Goal: Information Seeking & Learning: Learn about a topic

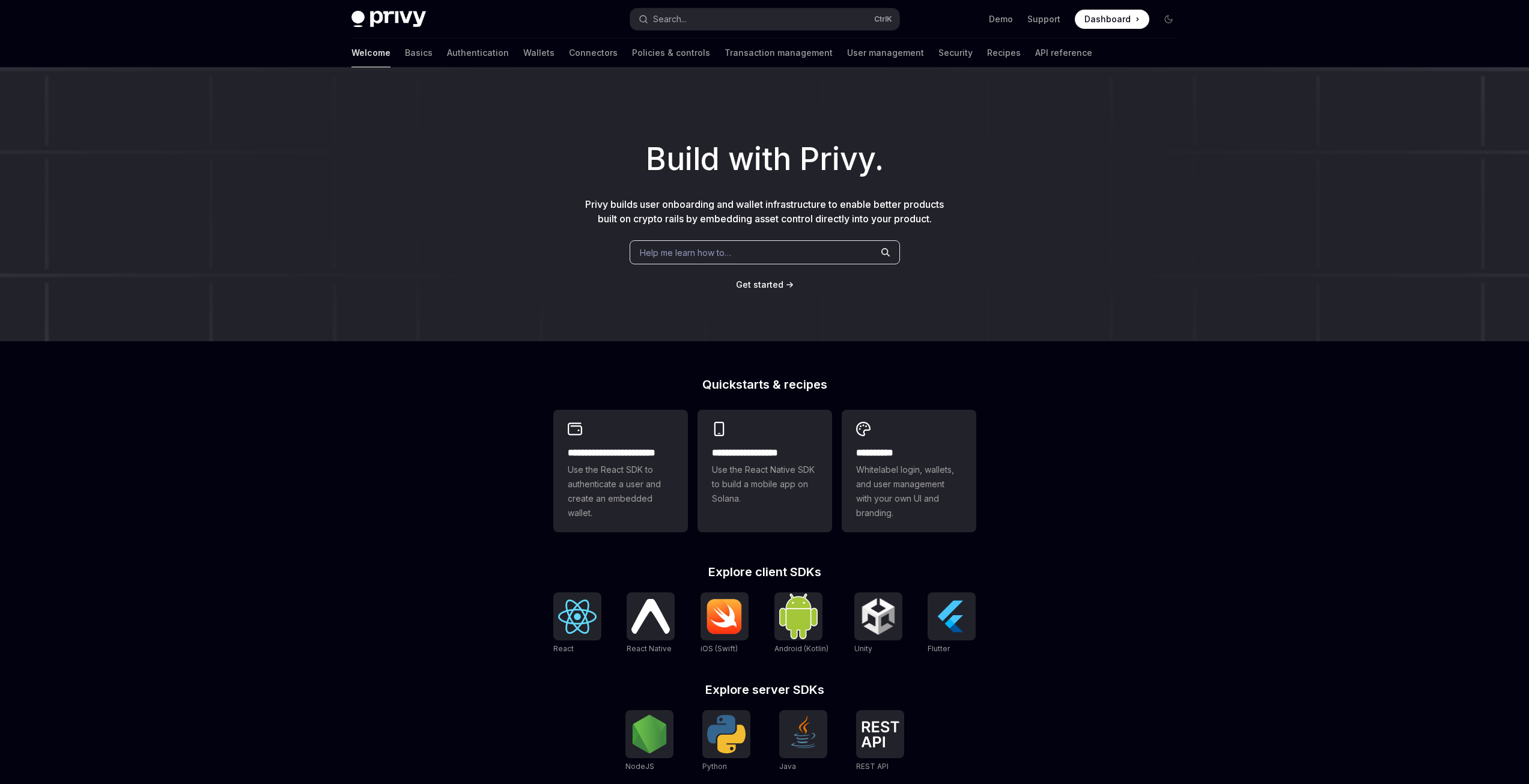
click at [1108, 24] on span "Dashboard" at bounding box center [1107, 20] width 46 height 12
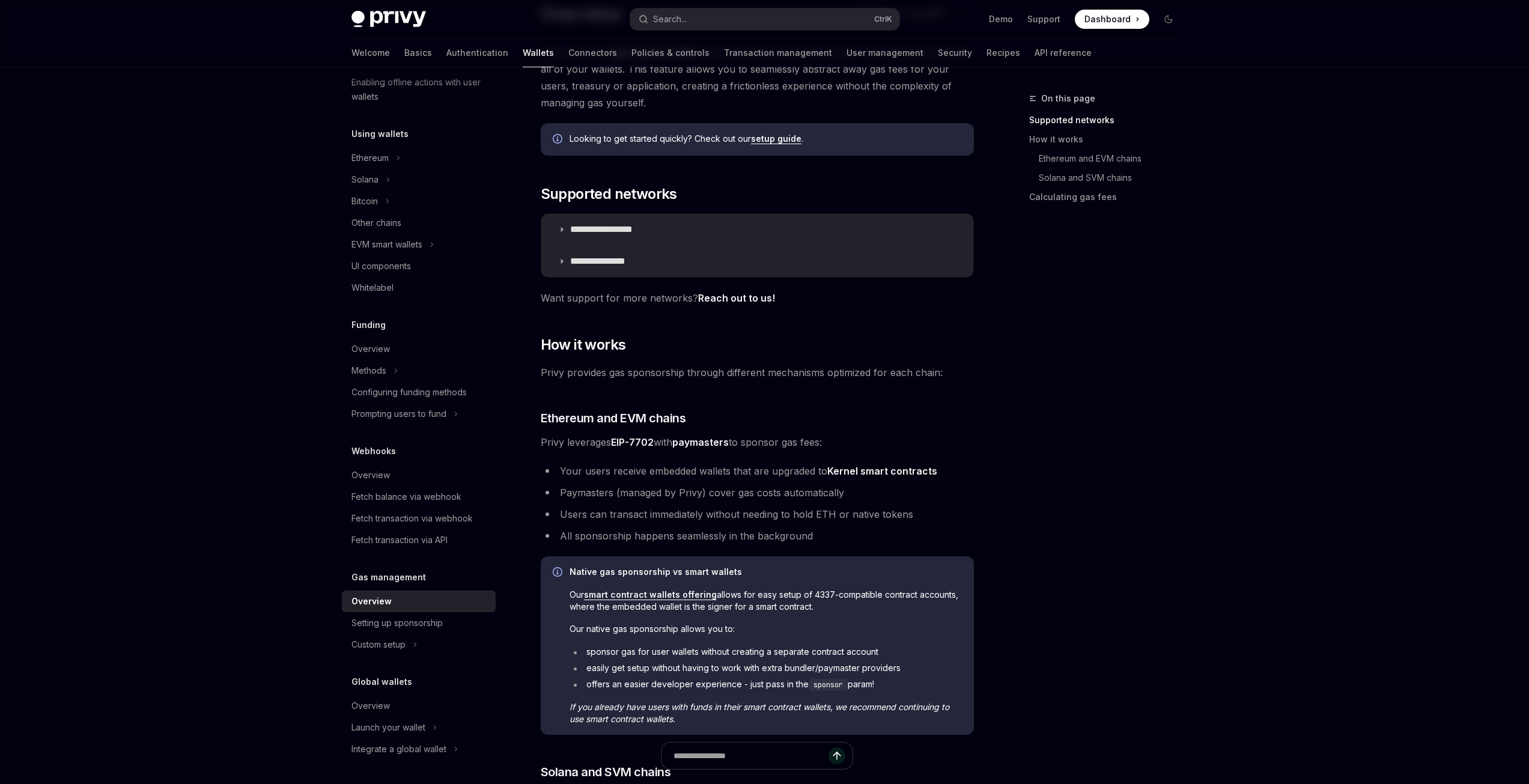
scroll to position [101, 0]
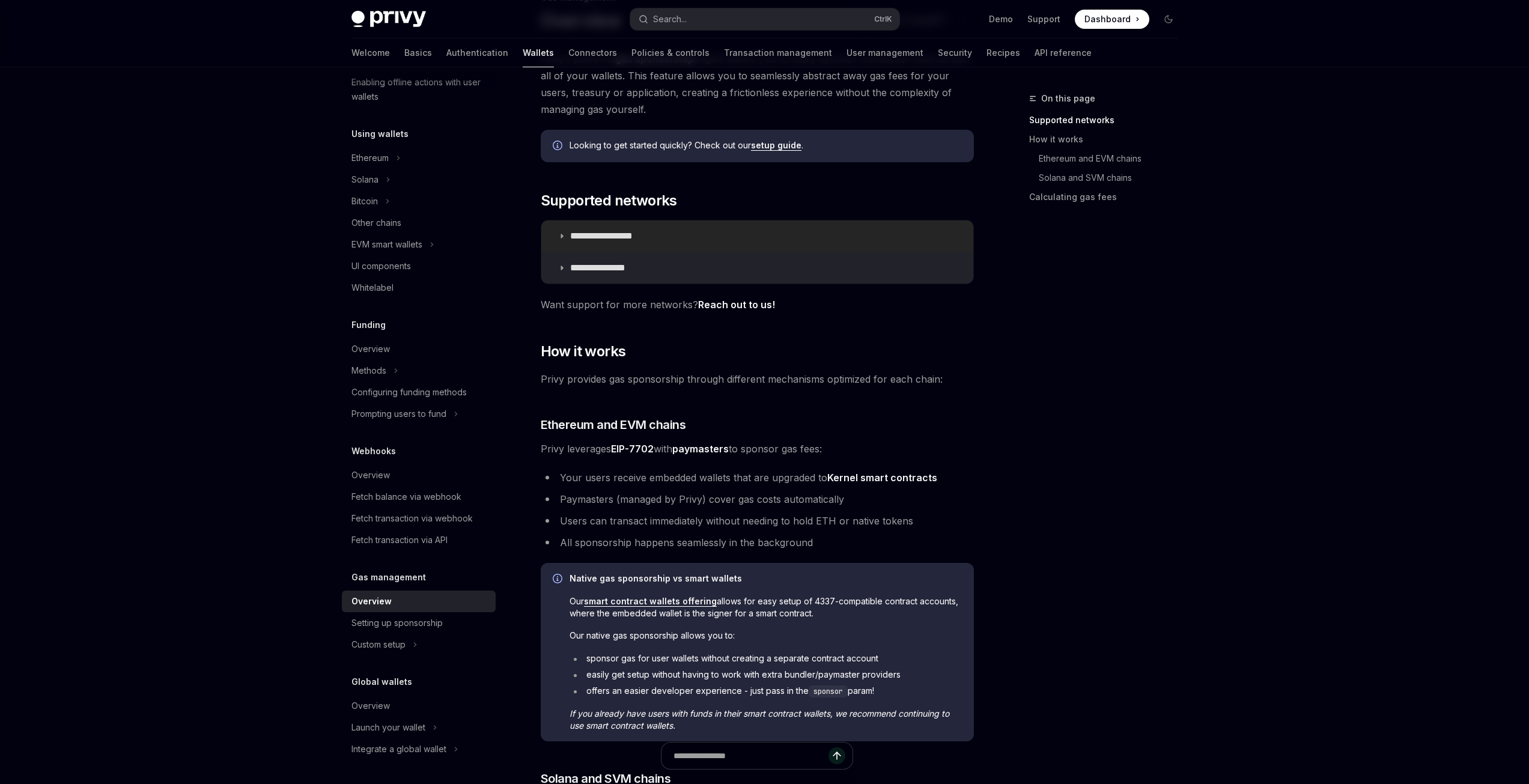
click at [622, 241] on p "**********" at bounding box center [614, 236] width 89 height 12
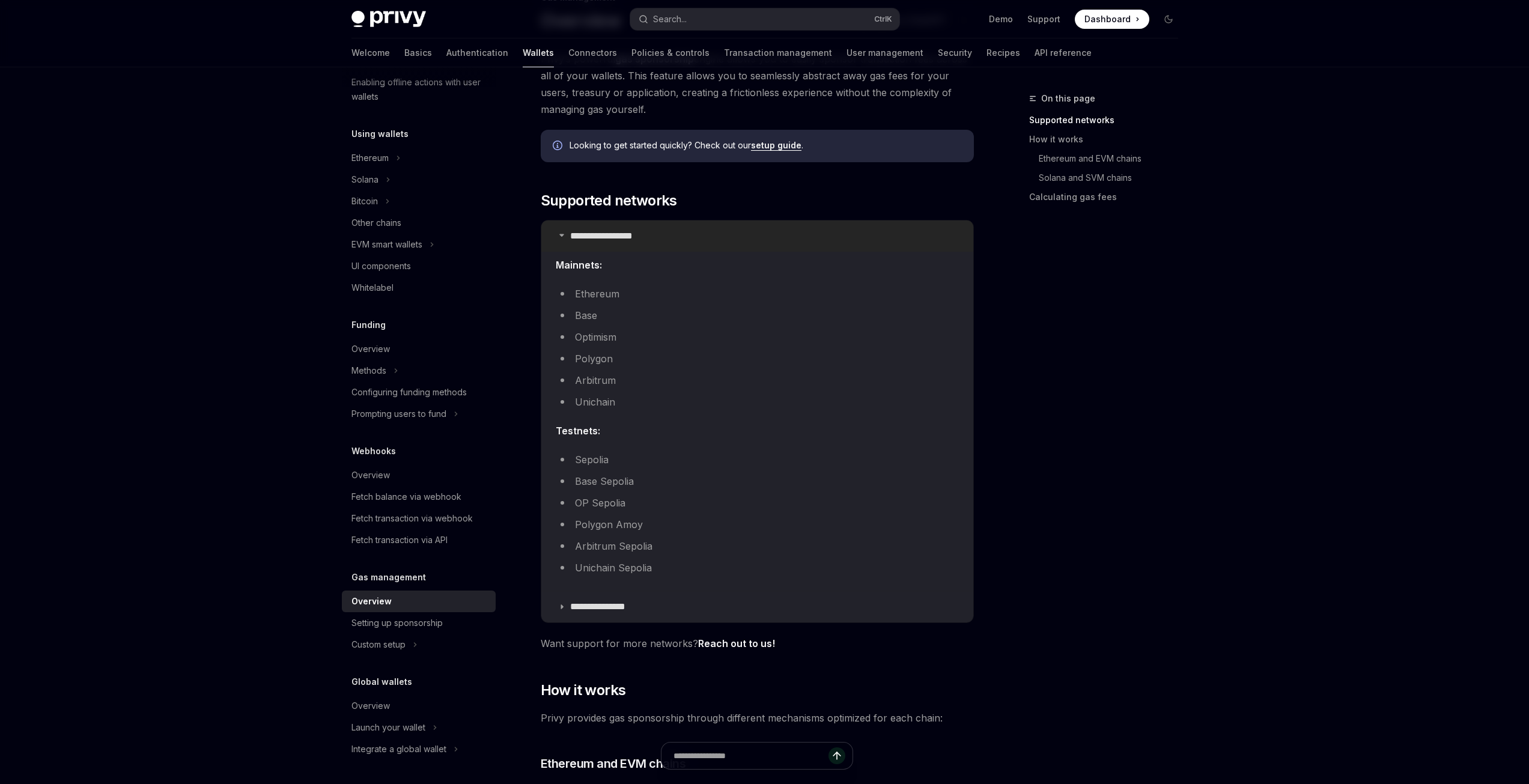
click at [629, 241] on p "**********" at bounding box center [614, 236] width 89 height 12
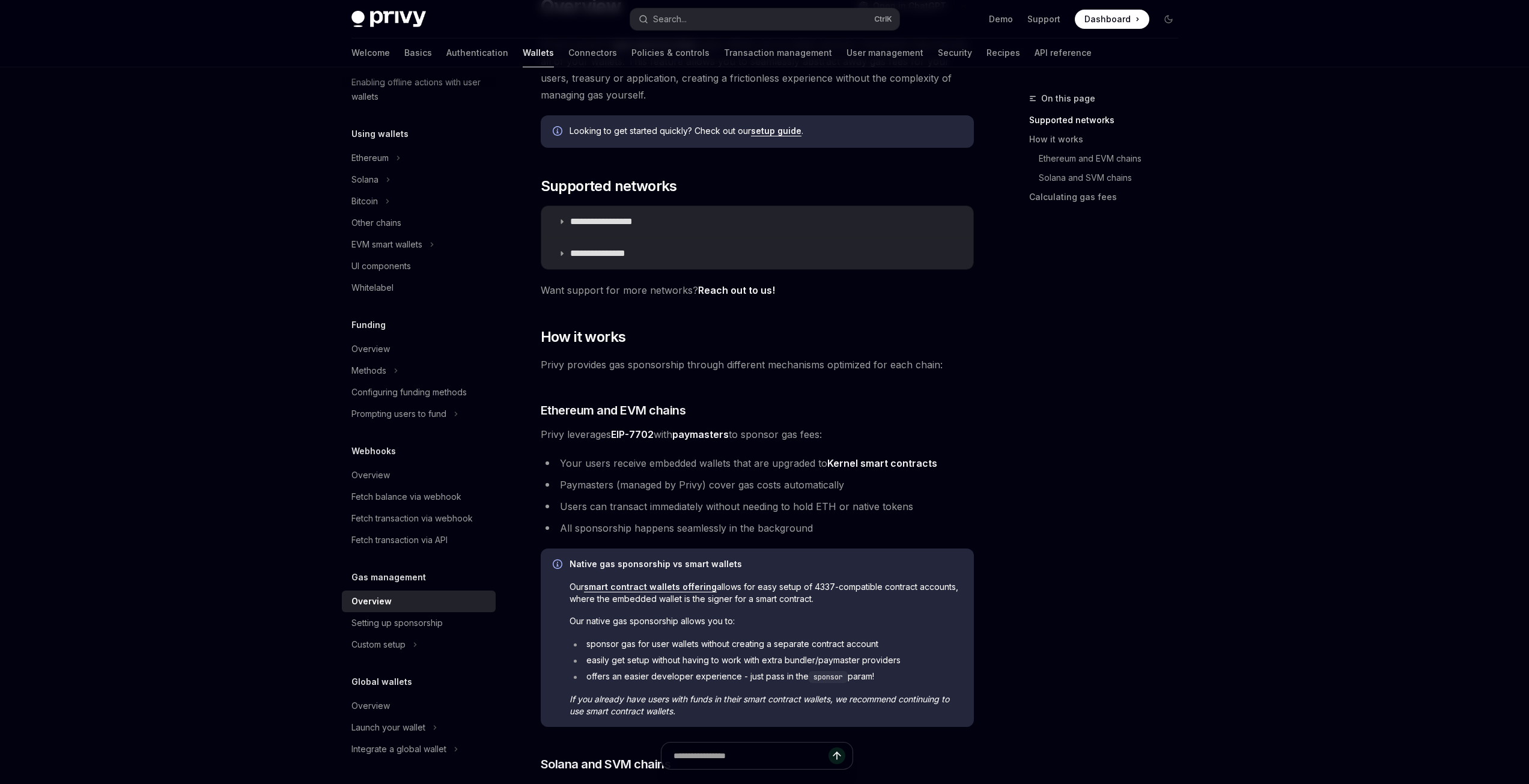
scroll to position [161, 0]
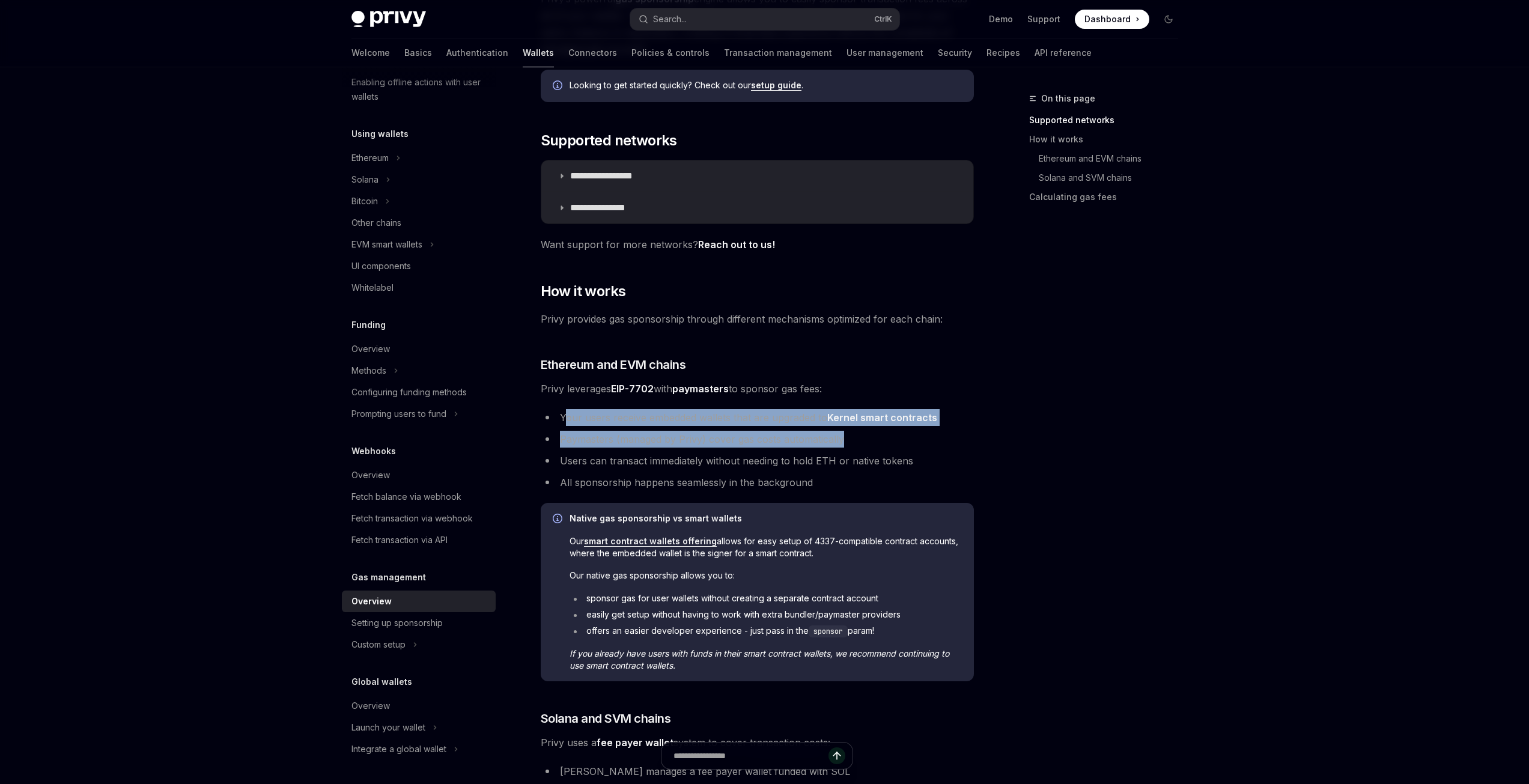
drag, startPoint x: 630, startPoint y: 416, endPoint x: 974, endPoint y: 446, distance: 345.3
click at [974, 446] on div "**********" at bounding box center [645, 597] width 663 height 1334
drag, startPoint x: 556, startPoint y: 418, endPoint x: 946, endPoint y: 429, distance: 390.2
click at [946, 429] on ul "Your users receive embedded wallets that are upgraded to Kernel smart contracts…" at bounding box center [757, 450] width 433 height 82
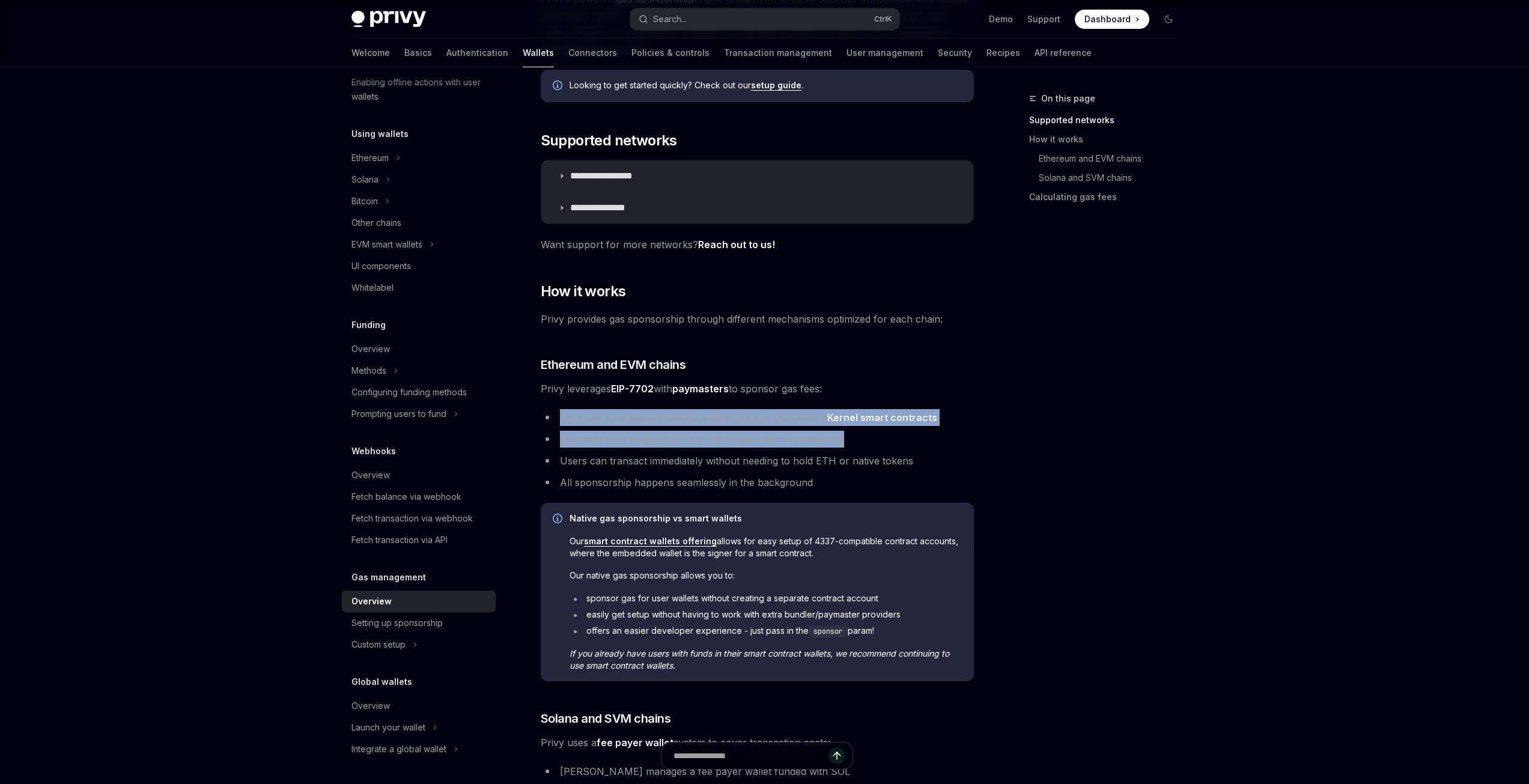
click at [946, 429] on ul "Your users receive embedded wallets that are upgraded to Kernel smart contracts…" at bounding box center [757, 450] width 433 height 82
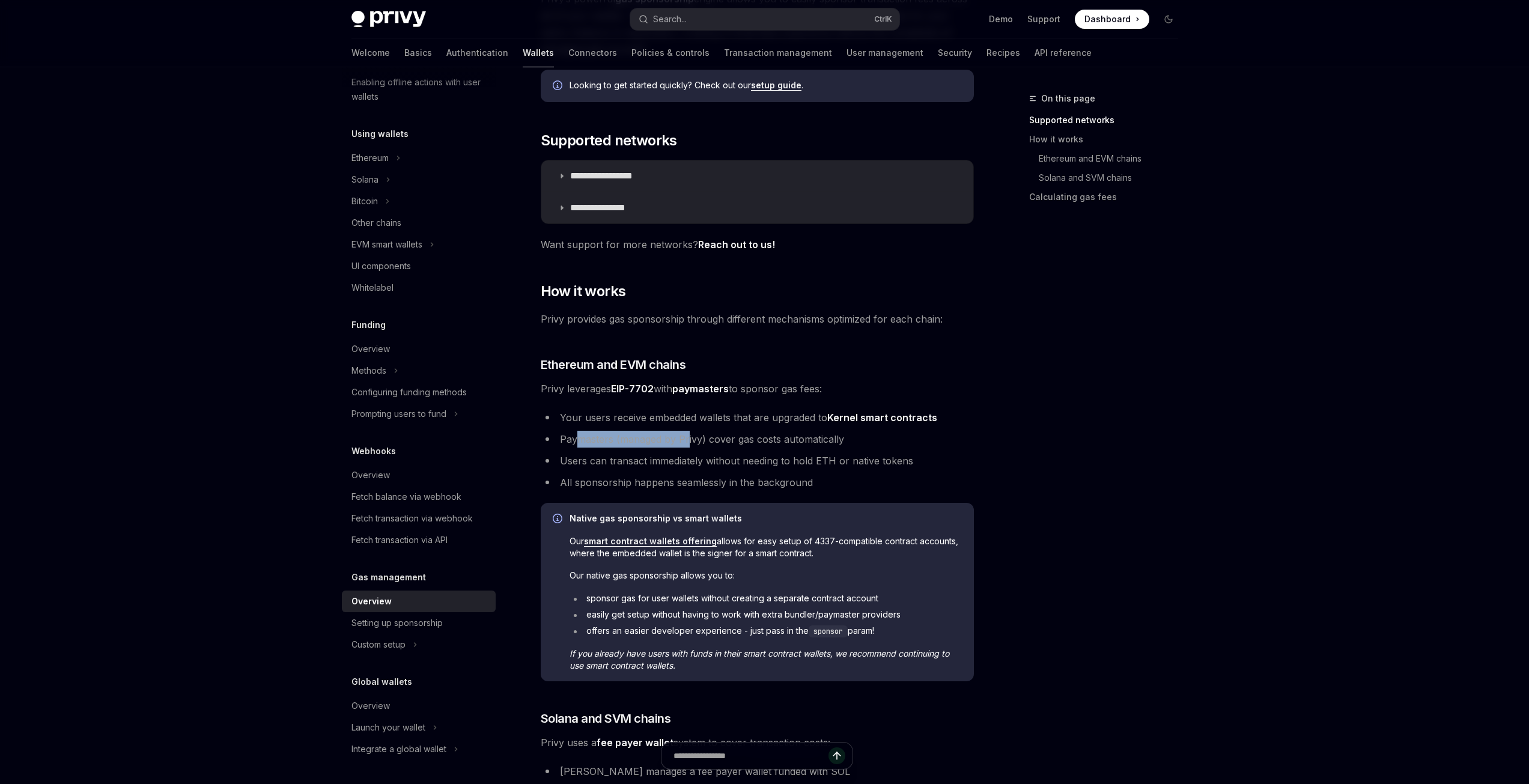
drag, startPoint x: 577, startPoint y: 439, endPoint x: 689, endPoint y: 441, distance: 112.0
click at [689, 441] on li "Paymasters (managed by Privy) cover gas costs automatically" at bounding box center [757, 439] width 433 height 17
drag, startPoint x: 708, startPoint y: 441, endPoint x: 847, endPoint y: 440, distance: 139.0
click at [847, 440] on li "Paymasters (managed by Privy) cover gas costs automatically" at bounding box center [757, 439] width 433 height 17
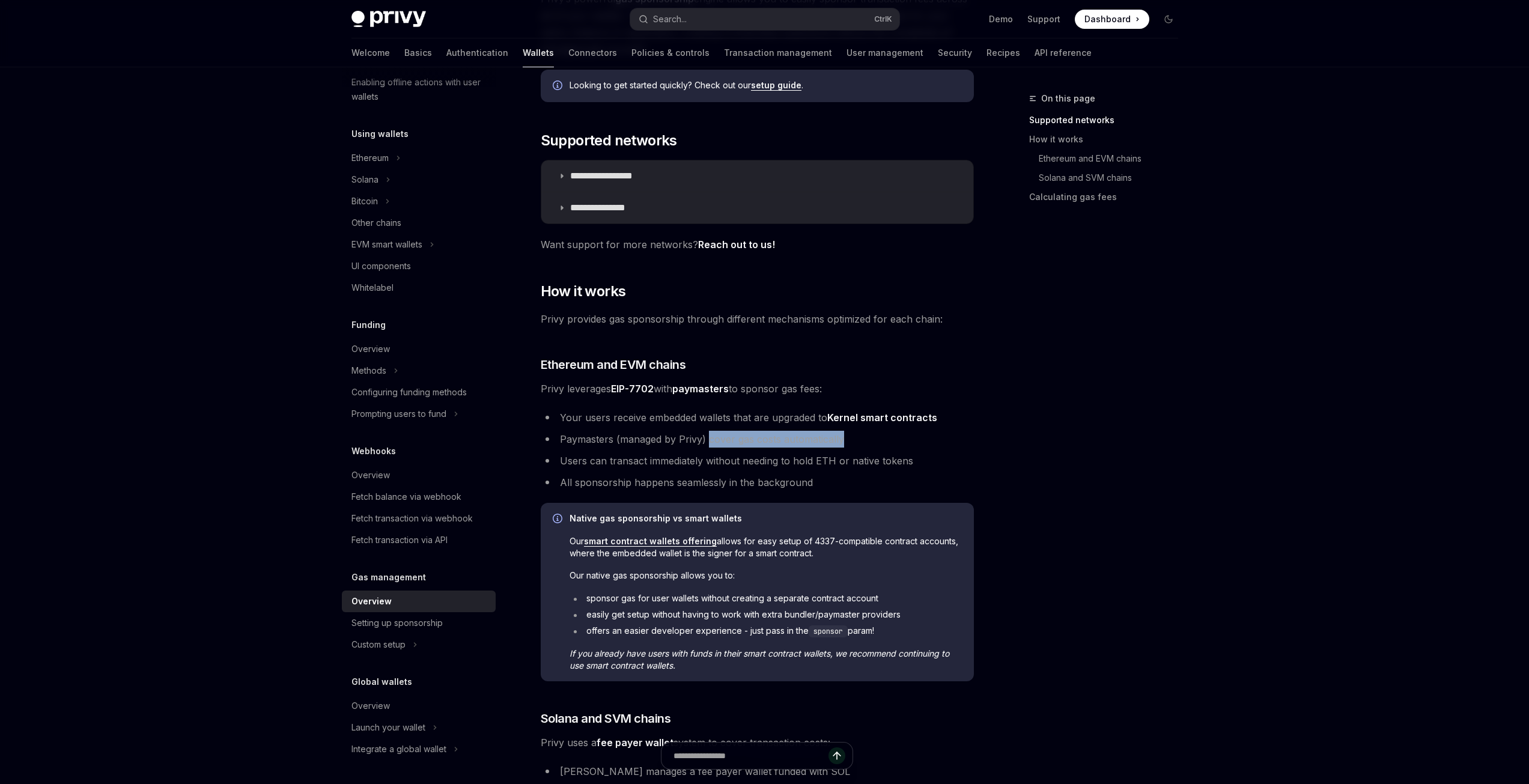
click at [848, 446] on li "Paymasters (managed by Privy) cover gas costs automatically" at bounding box center [757, 439] width 433 height 17
drag, startPoint x: 570, startPoint y: 462, endPoint x: 901, endPoint y: 463, distance: 331.0
click at [901, 463] on li "Users can transact immediately without needing to hold ETH or native tokens" at bounding box center [757, 461] width 433 height 17
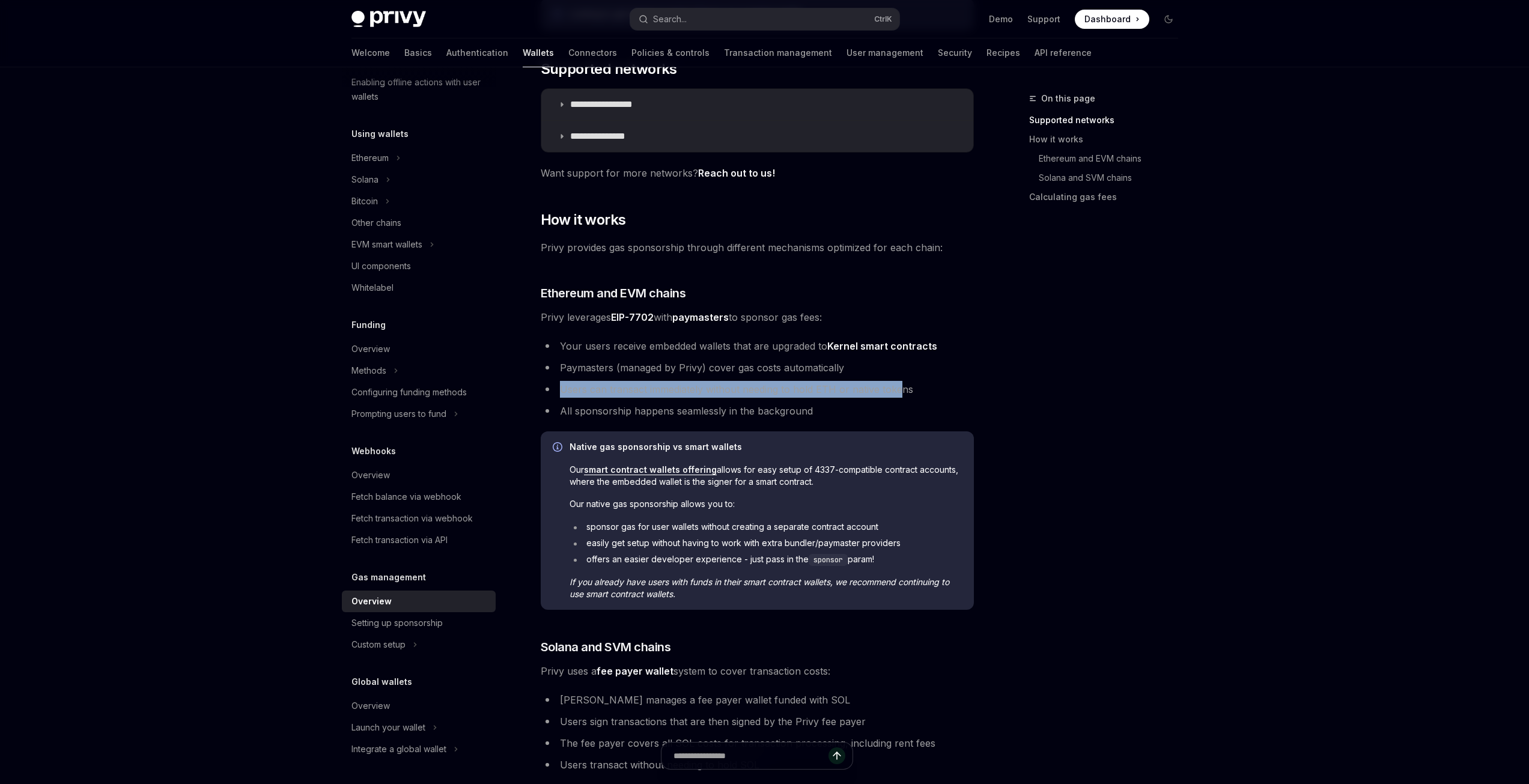
scroll to position [281, 0]
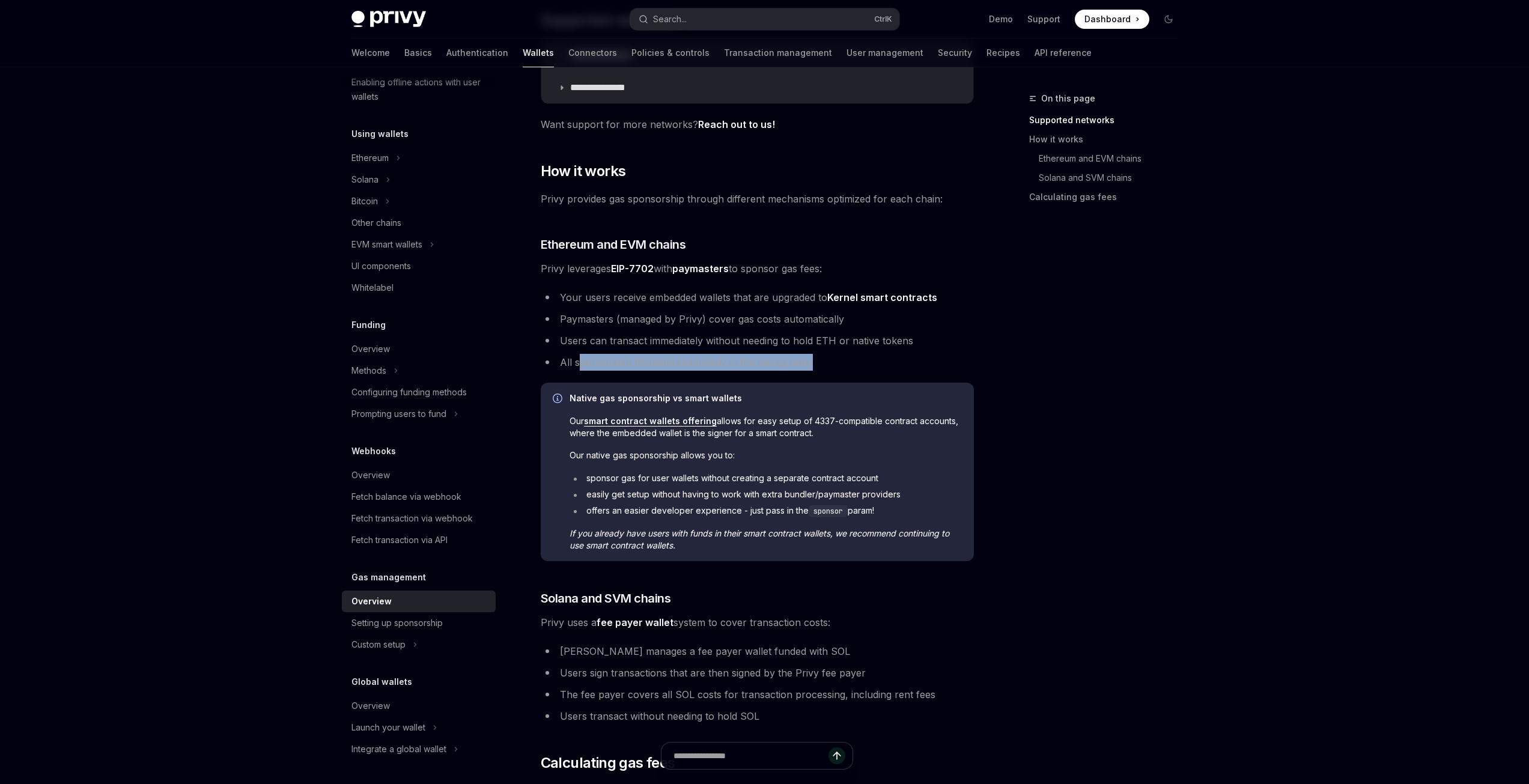
drag, startPoint x: 664, startPoint y: 368, endPoint x: 827, endPoint y: 366, distance: 163.0
click at [827, 366] on li "All sponsorship happens seamlessly in the background" at bounding box center [757, 362] width 433 height 17
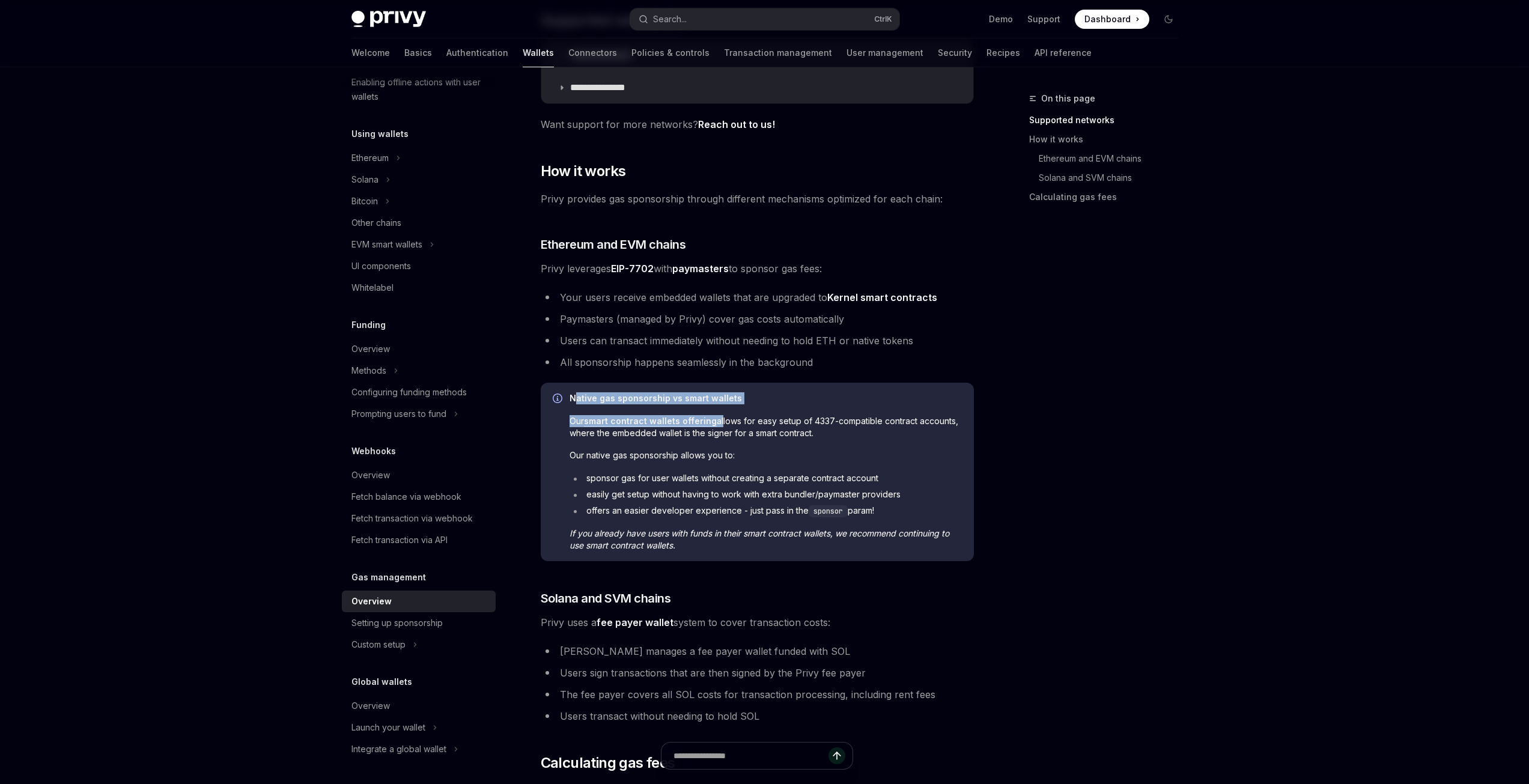
drag, startPoint x: 585, startPoint y: 399, endPoint x: 716, endPoint y: 418, distance: 132.4
click at [716, 418] on div "Native gas sponsorship vs smart wallets Our smart contract wallets offering all…" at bounding box center [765, 471] width 392 height 159
click at [737, 425] on span "Our smart contract wallets offering allows for easy setup of 4337-compatible co…" at bounding box center [765, 427] width 392 height 24
drag, startPoint x: 776, startPoint y: 420, endPoint x: 816, endPoint y: 437, distance: 43.5
click at [816, 437] on span "Our smart contract wallets offering allows for easy setup of 4337-compatible co…" at bounding box center [765, 427] width 392 height 24
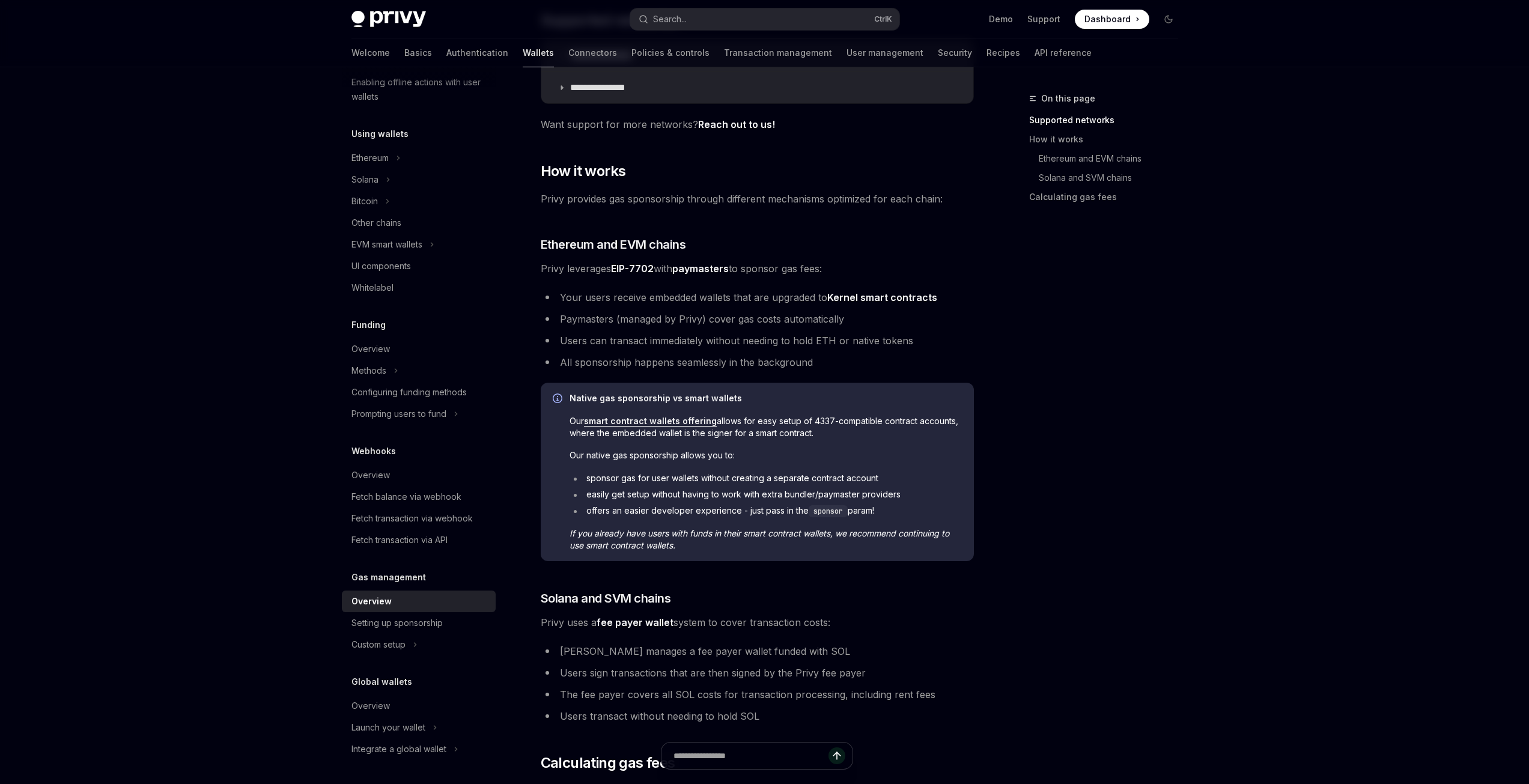
click at [825, 437] on span "Our smart contract wallets offering allows for easy setup of 4337-compatible co…" at bounding box center [765, 427] width 392 height 24
drag, startPoint x: 713, startPoint y: 422, endPoint x: 809, endPoint y: 423, distance: 96.0
click at [809, 423] on span "Our smart contract wallets offering allows for easy setup of 4337-compatible co…" at bounding box center [765, 427] width 392 height 24
click at [810, 423] on span "Our smart contract wallets offering allows for easy setup of 4337-compatible co…" at bounding box center [765, 427] width 392 height 24
drag, startPoint x: 727, startPoint y: 434, endPoint x: 733, endPoint y: 452, distance: 19.0
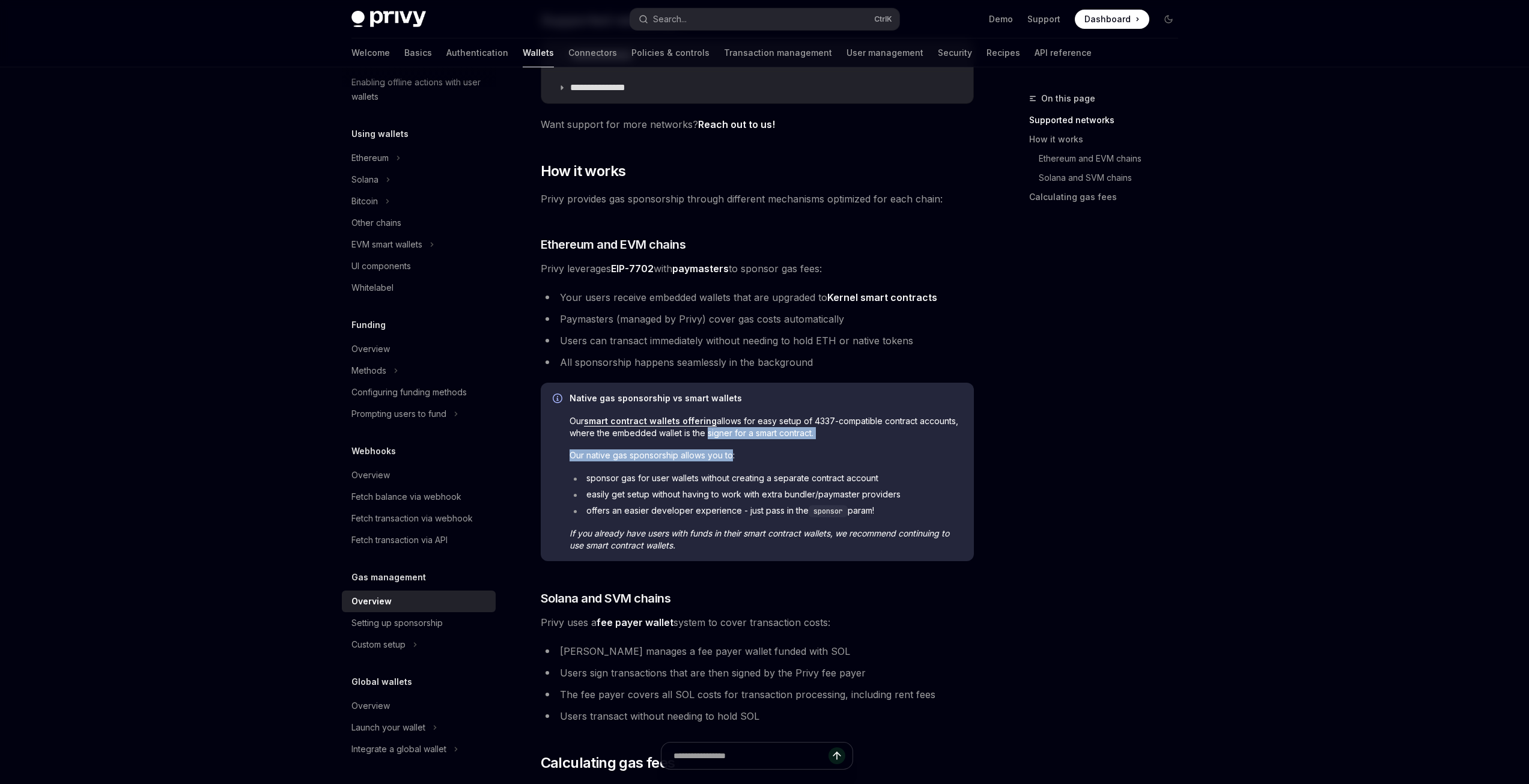
click at [733, 452] on div "Native gas sponsorship vs smart wallets Our smart contract wallets offering all…" at bounding box center [765, 471] width 392 height 159
click at [736, 458] on span "Our native gas sponsorship allows you to:" at bounding box center [765, 455] width 392 height 12
click at [682, 423] on link "smart contract wallets offering" at bounding box center [651, 421] width 133 height 11
type textarea "*"
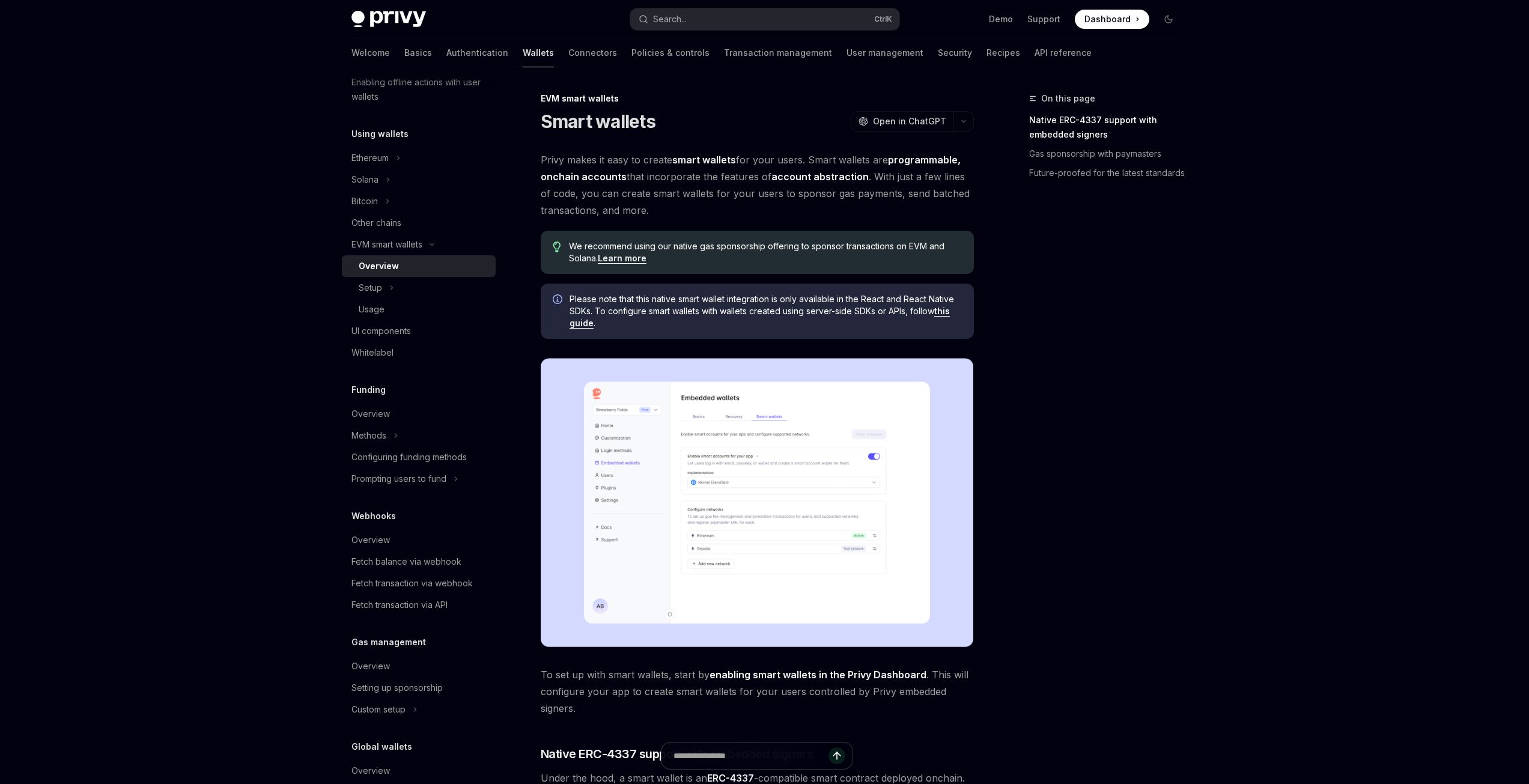
click at [706, 442] on img at bounding box center [757, 503] width 433 height 289
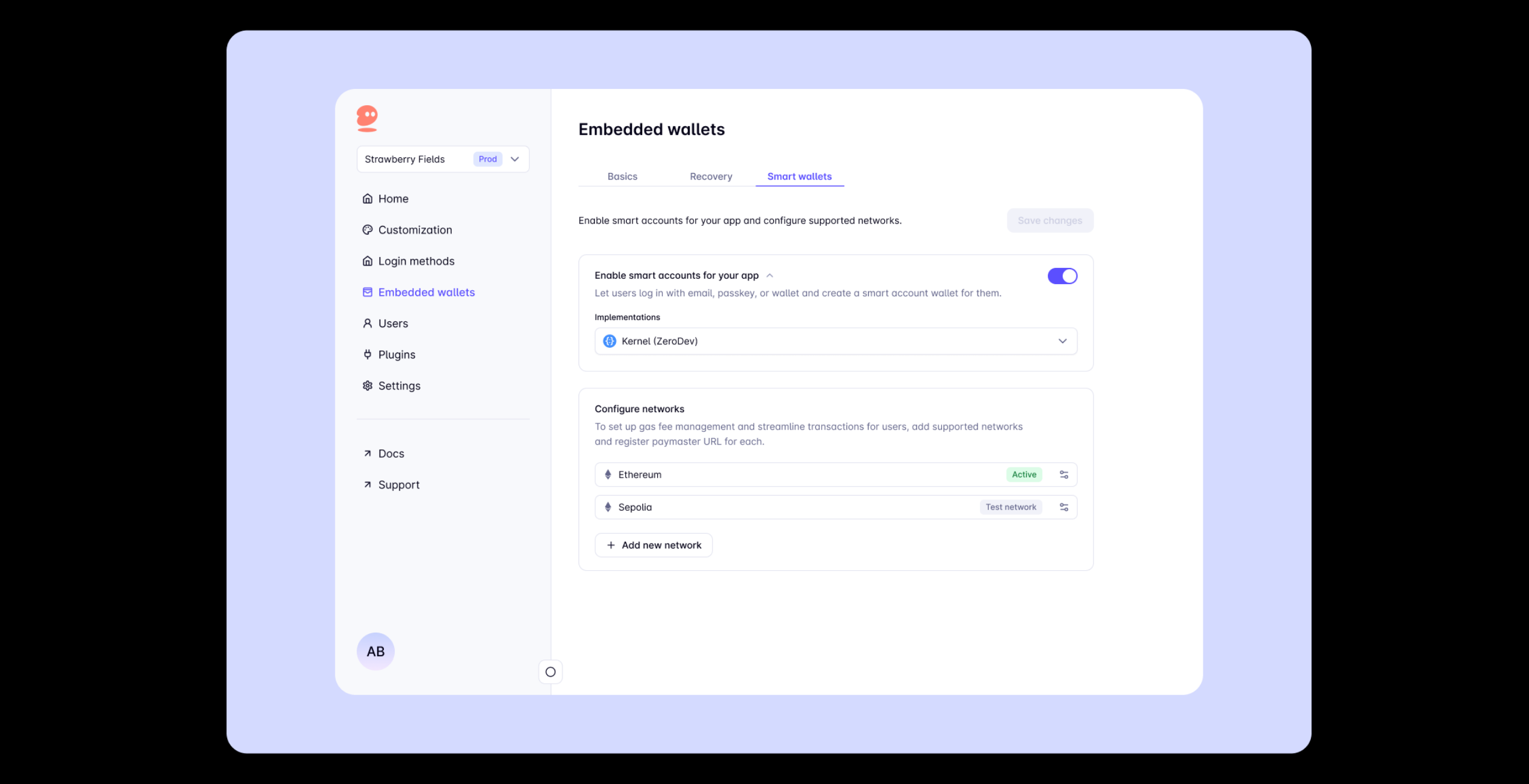
click at [706, 442] on img at bounding box center [769, 391] width 1085 height 724
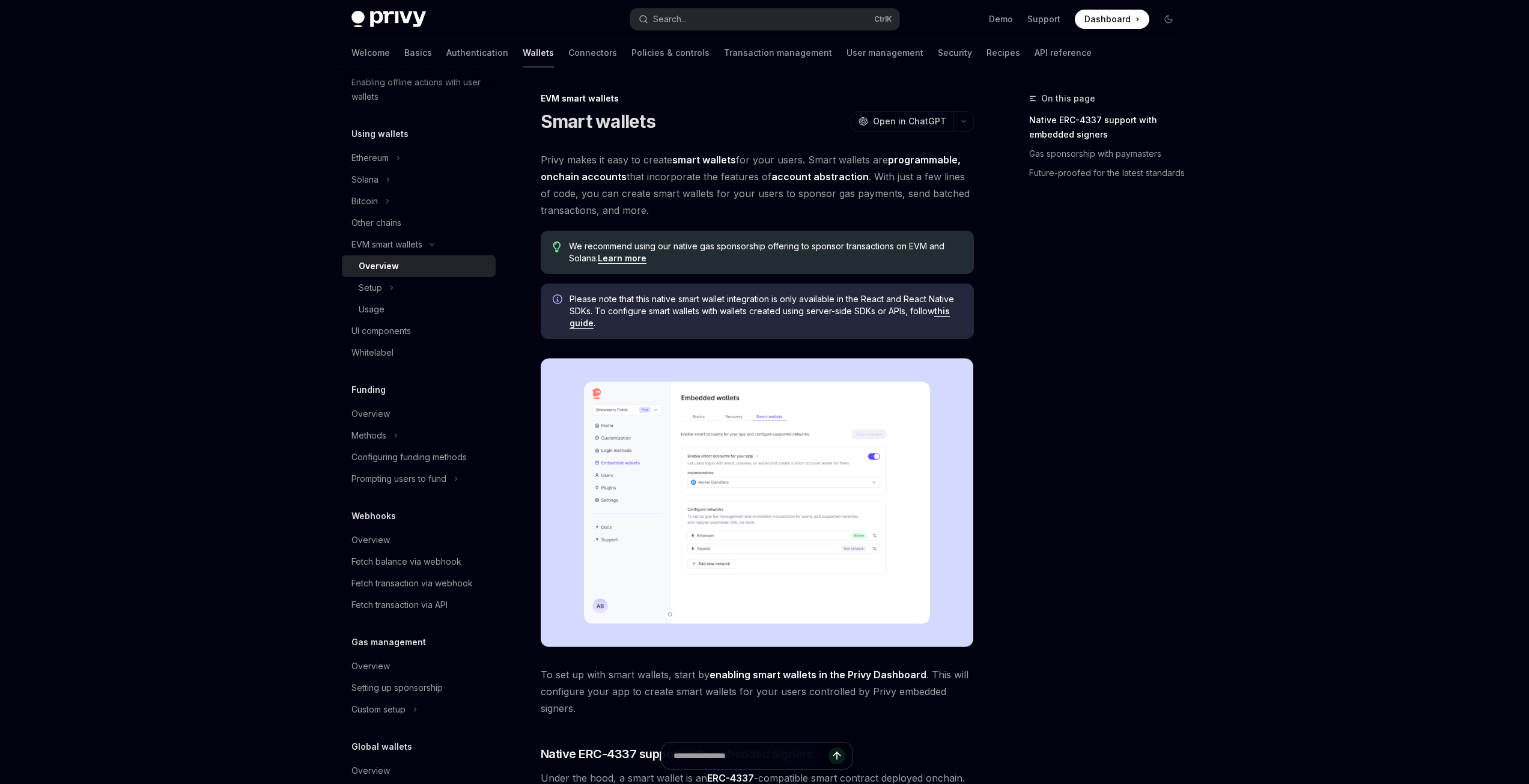
click at [706, 442] on img at bounding box center [757, 503] width 433 height 289
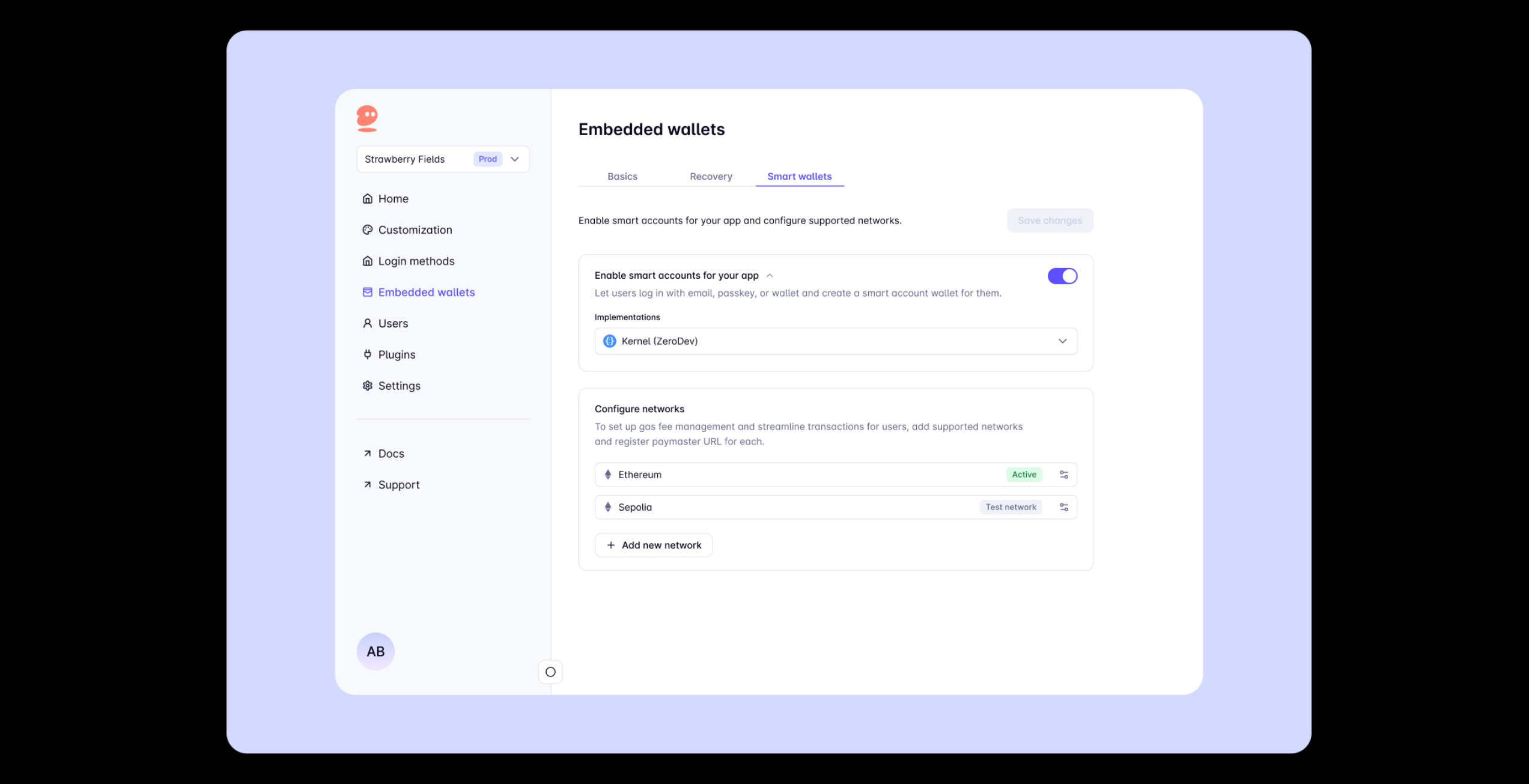
click at [1079, 265] on img at bounding box center [769, 391] width 1085 height 724
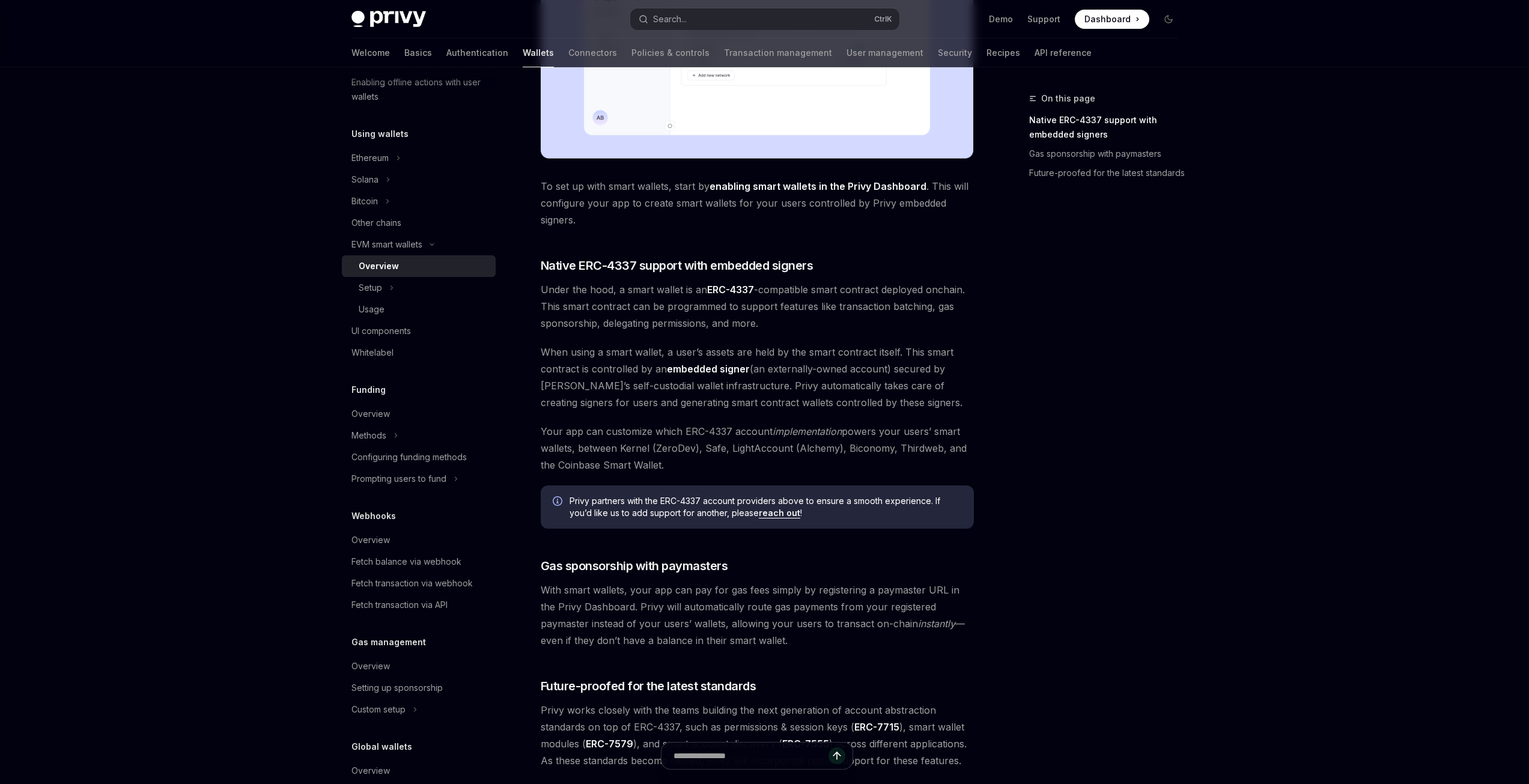
scroll to position [541, 0]
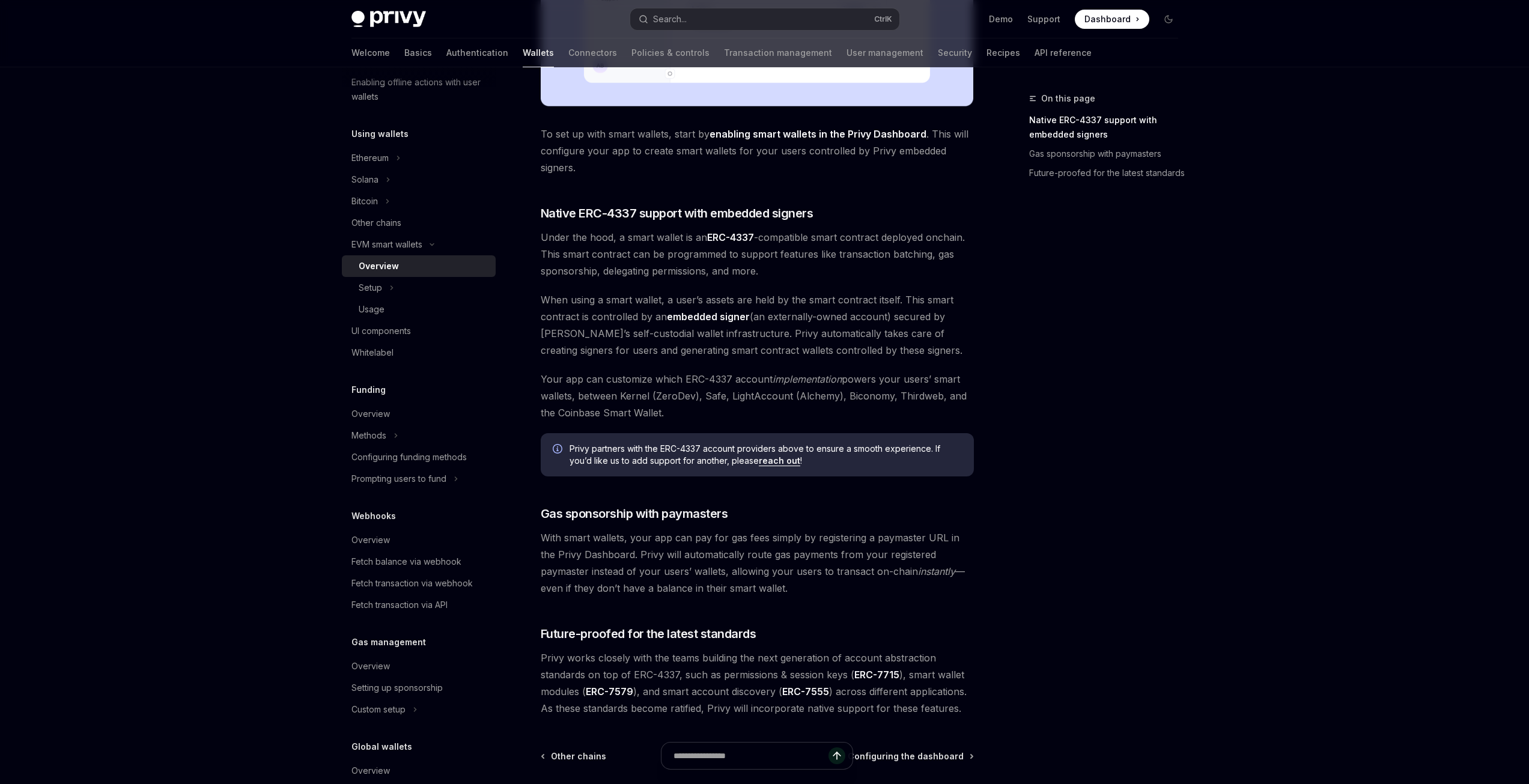
drag, startPoint x: 724, startPoint y: 210, endPoint x: 816, endPoint y: 277, distance: 113.8
click at [816, 276] on div "Privy makes it easy to create smart wallets for your users. Smart wallets are p…" at bounding box center [757, 163] width 433 height 1105
click at [821, 283] on div "Privy makes it easy to create smart wallets for your users. Smart wallets are p…" at bounding box center [757, 163] width 433 height 1105
drag, startPoint x: 619, startPoint y: 241, endPoint x: 748, endPoint y: 271, distance: 132.4
click at [748, 271] on span "Under the hood, a smart wallet is an ERC-4337 -compatible smart contract deploy…" at bounding box center [757, 253] width 433 height 50
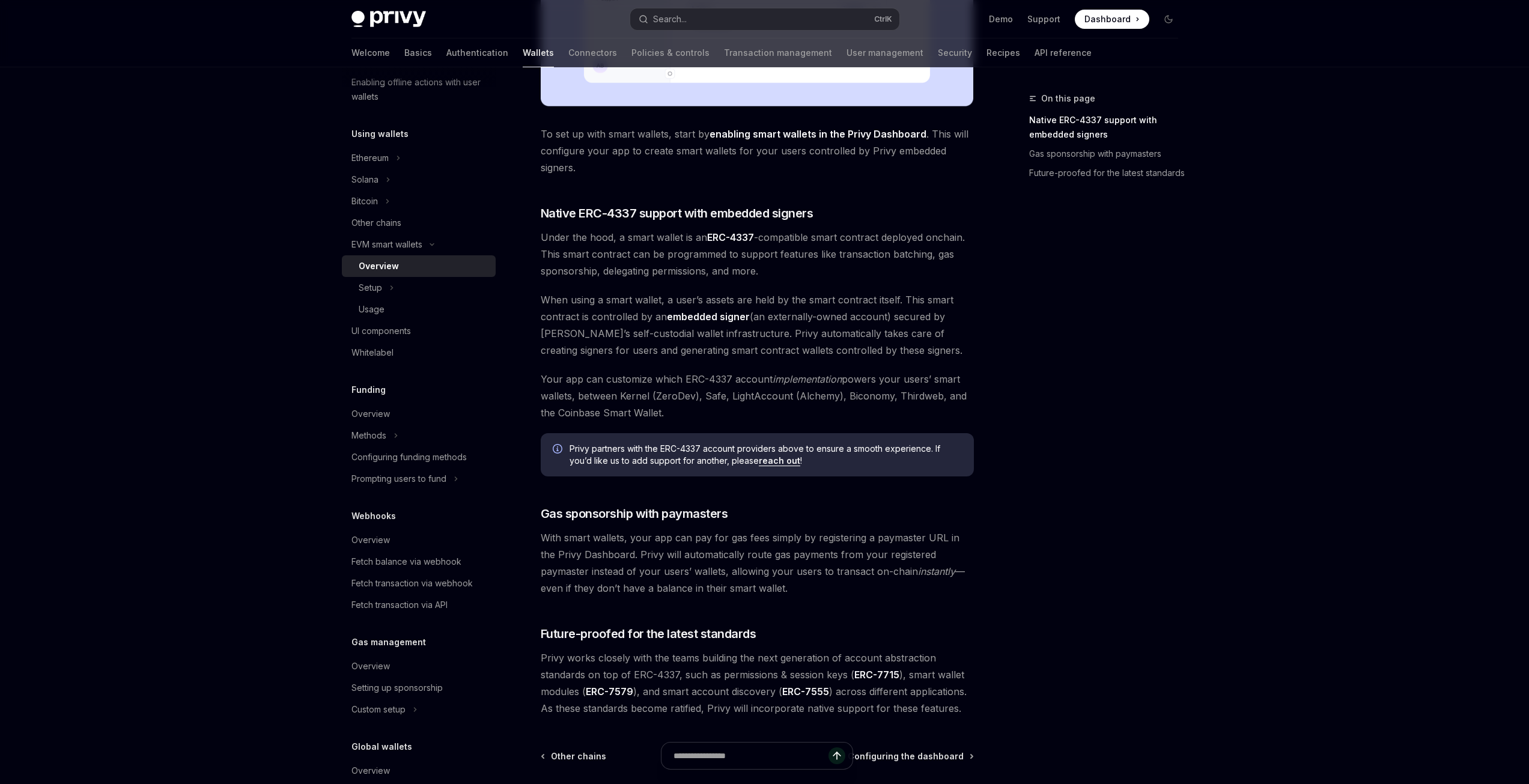
click at [748, 271] on span "Under the hood, a smart wallet is an ERC-4337 -compatible smart contract deploy…" at bounding box center [757, 253] width 433 height 50
drag, startPoint x: 842, startPoint y: 258, endPoint x: 986, endPoint y: 257, distance: 144.0
click at [986, 257] on div "On this page Native ERC-4337 support with embedded signers Gas sponsorship with…" at bounding box center [764, 219] width 846 height 1384
click at [981, 258] on div "On this page Native ERC-4337 support with embedded signers Gas sponsorship with…" at bounding box center [764, 219] width 846 height 1384
click at [948, 259] on span "Under the hood, a smart wallet is an ERC-4337 -compatible smart contract deploy…" at bounding box center [757, 253] width 433 height 50
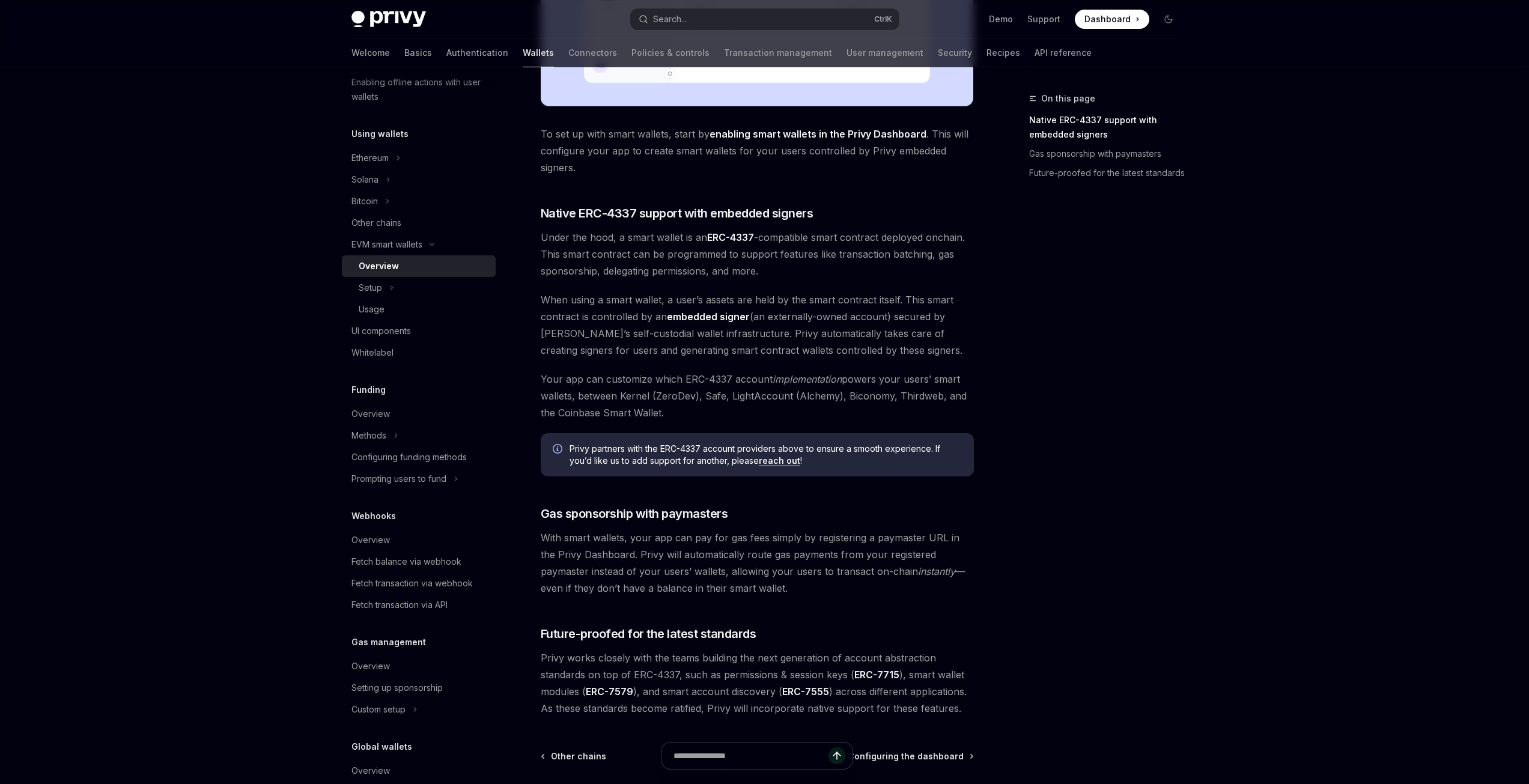
drag, startPoint x: 934, startPoint y: 253, endPoint x: 586, endPoint y: 267, distance: 348.3
click at [586, 267] on span "Under the hood, a smart wallet is an ERC-4337 -compatible smart contract deploy…" at bounding box center [757, 253] width 433 height 50
click at [599, 285] on div "Privy makes it easy to create smart wallets for your users. Smart wallets are p…" at bounding box center [757, 163] width 433 height 1105
drag, startPoint x: 561, startPoint y: 302, endPoint x: 892, endPoint y: 348, distance: 334.2
click at [892, 348] on span "When using a smart wallet, a user’s assets are held by the smart contract itsel…" at bounding box center [757, 325] width 433 height 67
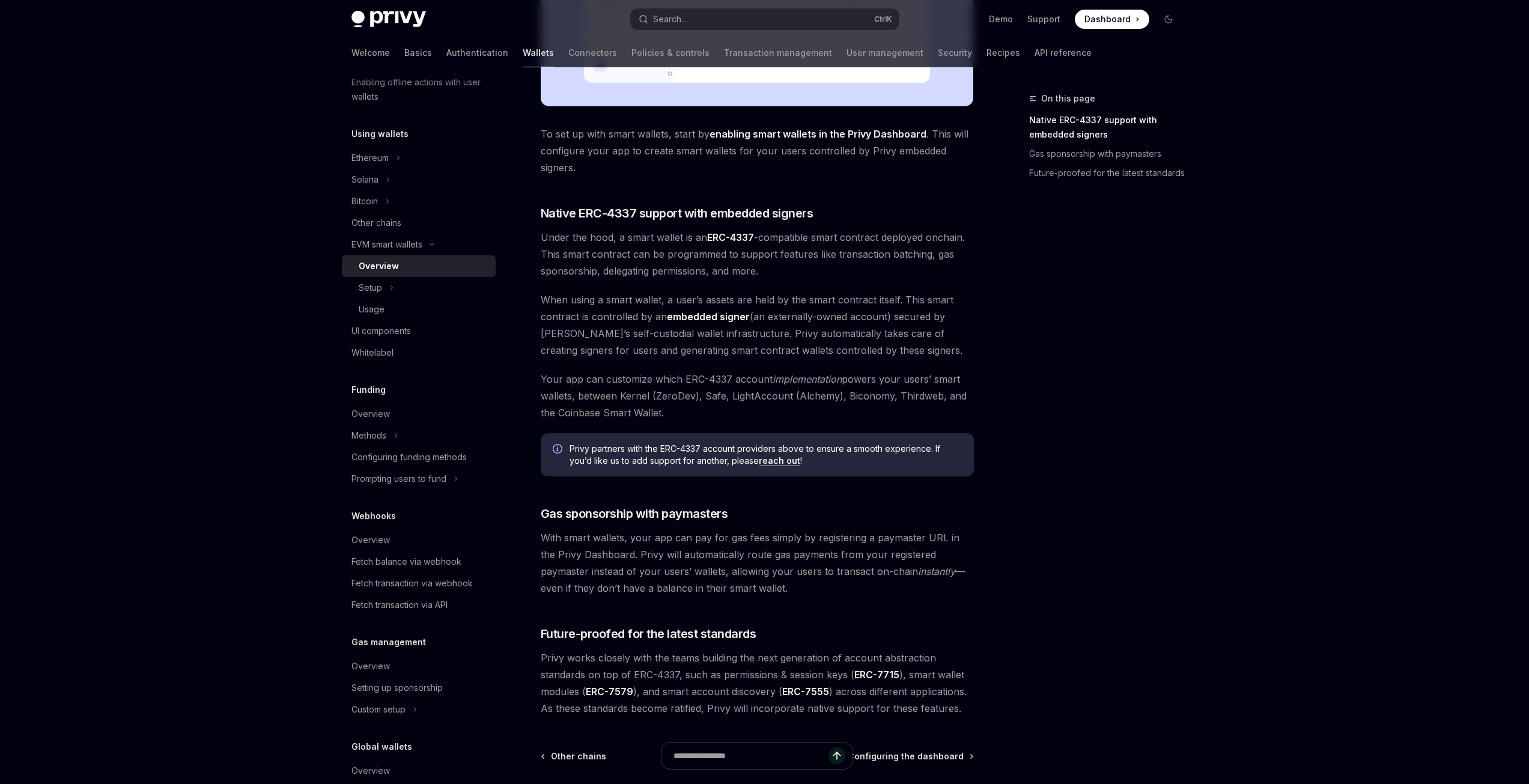
click at [892, 349] on span "When using a smart wallet, a user’s assets are held by the smart contract itsel…" at bounding box center [757, 325] width 433 height 67
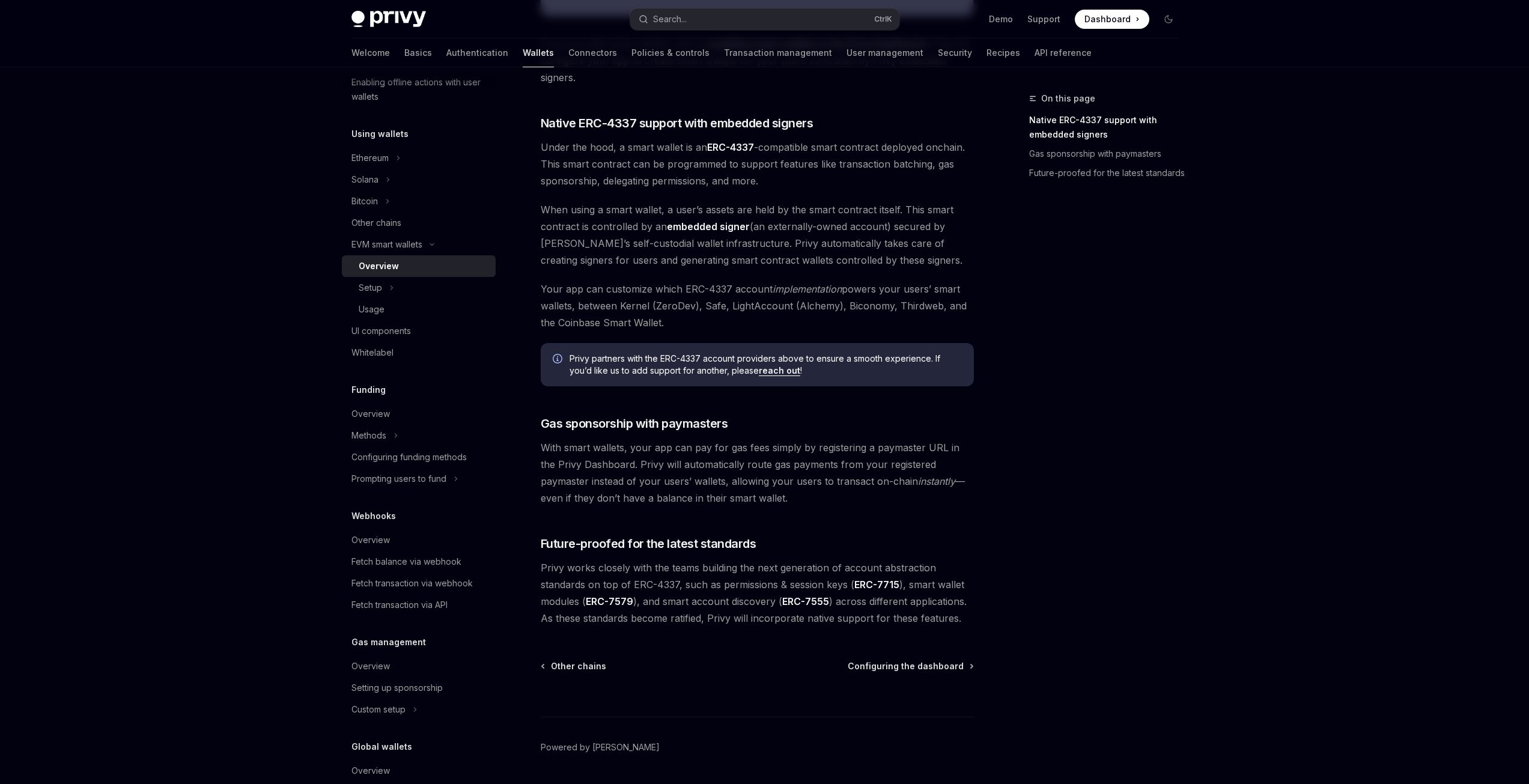
scroll to position [668, 0]
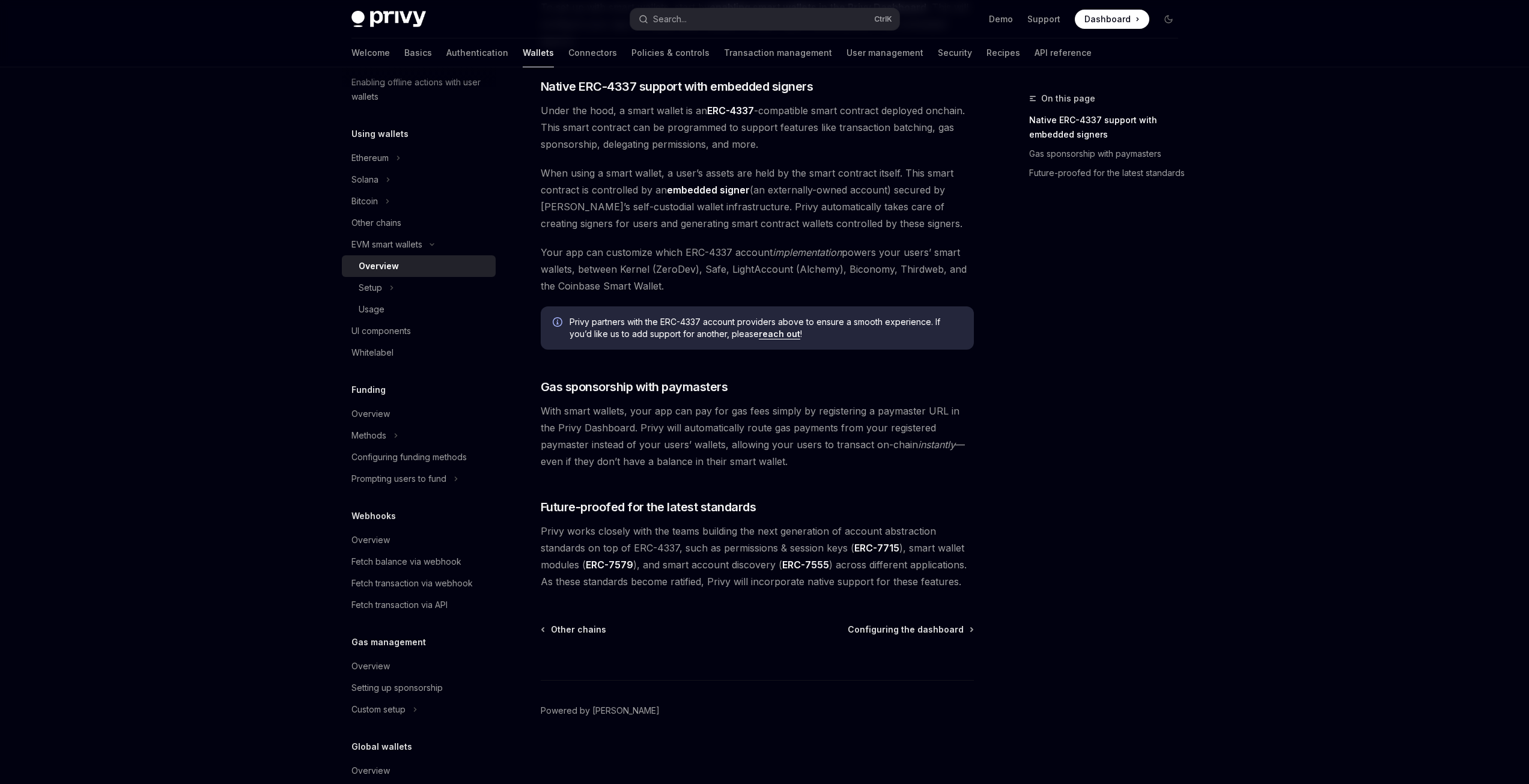
drag, startPoint x: 543, startPoint y: 412, endPoint x: 619, endPoint y: 412, distance: 76.0
click at [619, 412] on span "With smart wallets, your app can pay for gas fees simply by registering a payma…" at bounding box center [757, 435] width 433 height 67
click at [638, 428] on span "With smart wallets, your app can pay for gas fees simply by registering a payma…" at bounding box center [757, 435] width 433 height 67
drag, startPoint x: 631, startPoint y: 412, endPoint x: 615, endPoint y: 425, distance: 20.6
click at [615, 425] on span "With smart wallets, your app can pay for gas fees simply by registering a payma…" at bounding box center [757, 435] width 433 height 67
